Goal: Navigation & Orientation: Find specific page/section

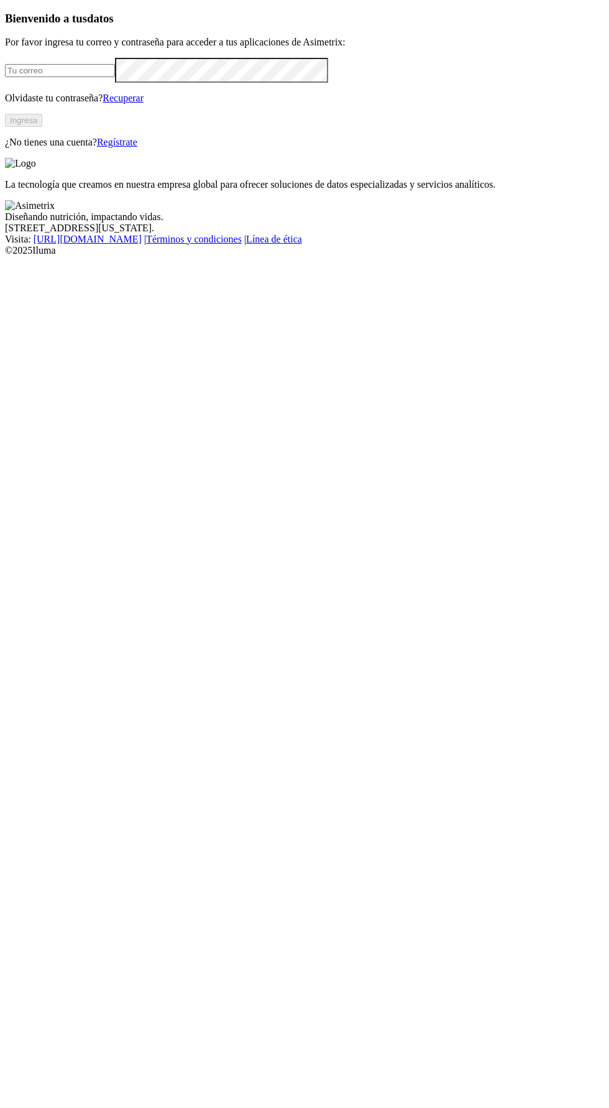
click at [115, 77] on input "email" at bounding box center [60, 70] width 110 height 13
type input "[EMAIL_ADDRESS][PERSON_NAME][DOMAIN_NAME]"
click input "submit" at bounding box center [0, 0] width 0 height 0
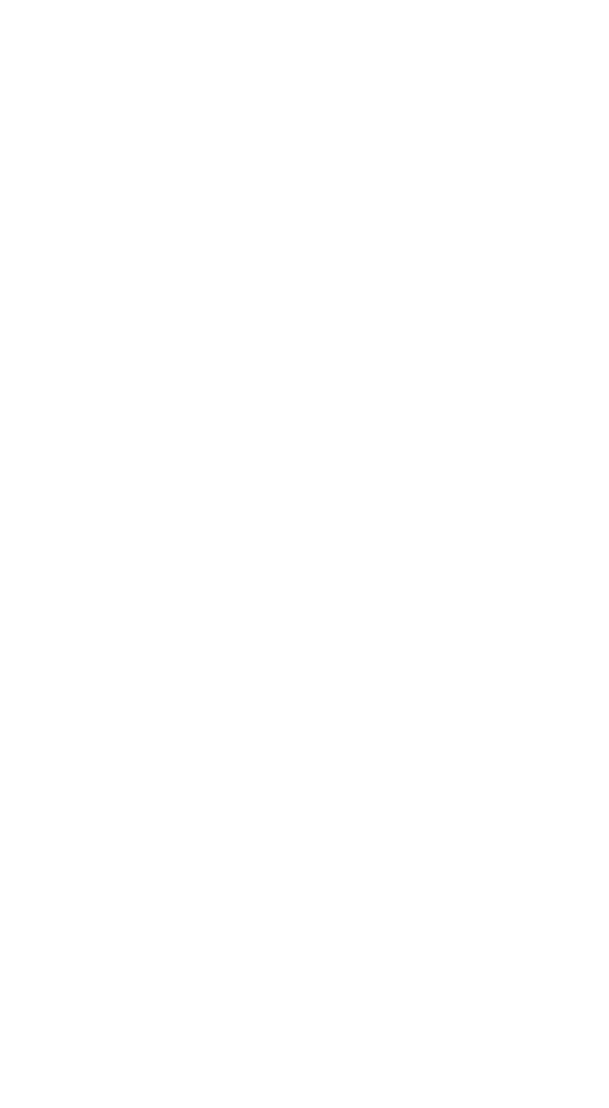
click at [126, 29] on nav "ALIAR-PLANTAS .cls-1 { fill: none; }" at bounding box center [304, 574] width 599 height 1139
